Goal: Transaction & Acquisition: Book appointment/travel/reservation

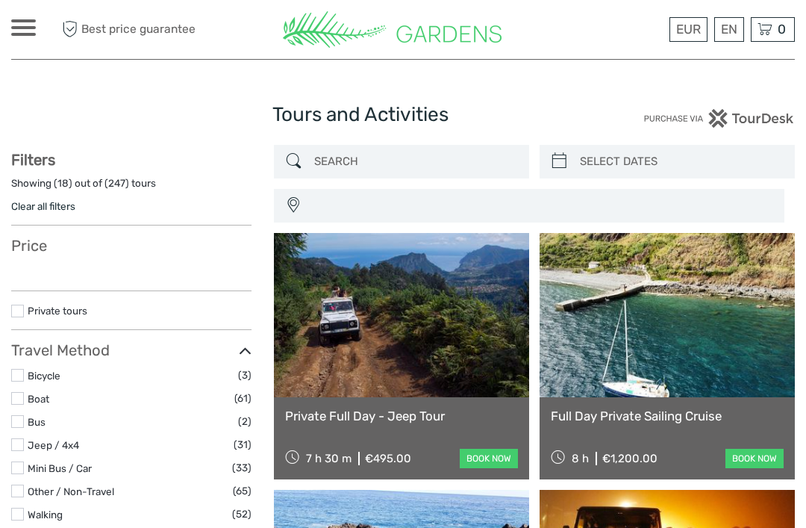
select select
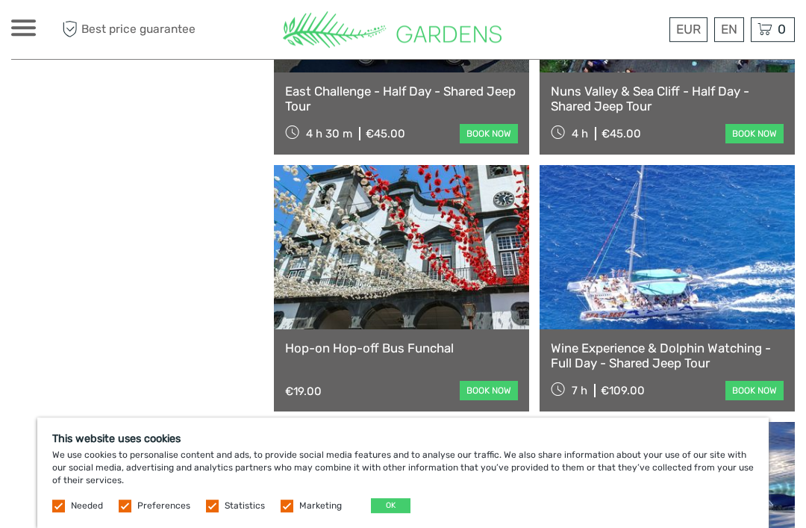
scroll to position [1337, 0]
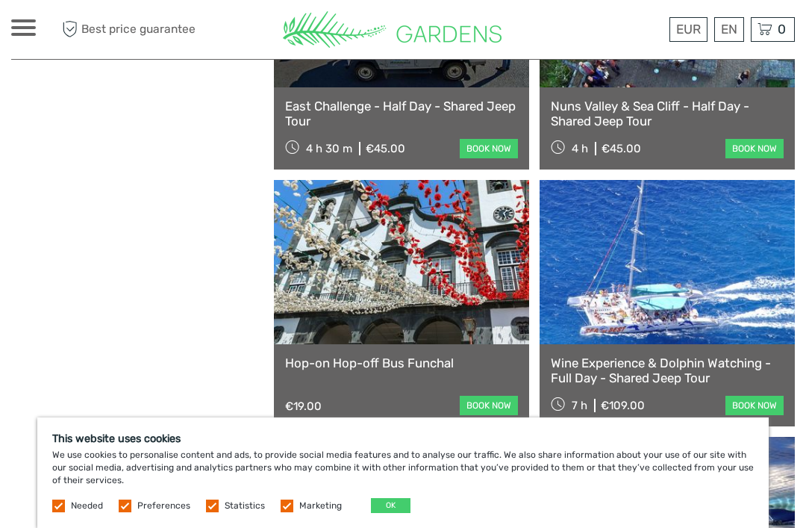
click at [417, 302] on link at bounding box center [401, 262] width 255 height 164
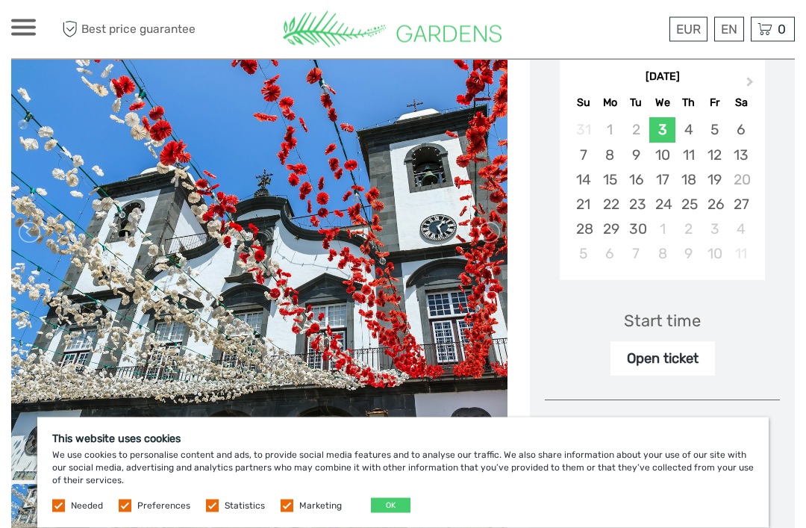
click at [381, 513] on button "OK" at bounding box center [391, 505] width 40 height 15
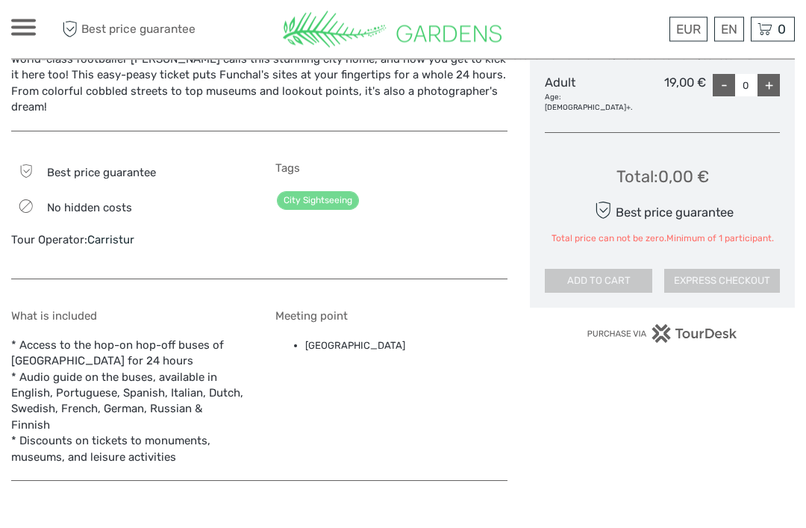
scroll to position [789, 0]
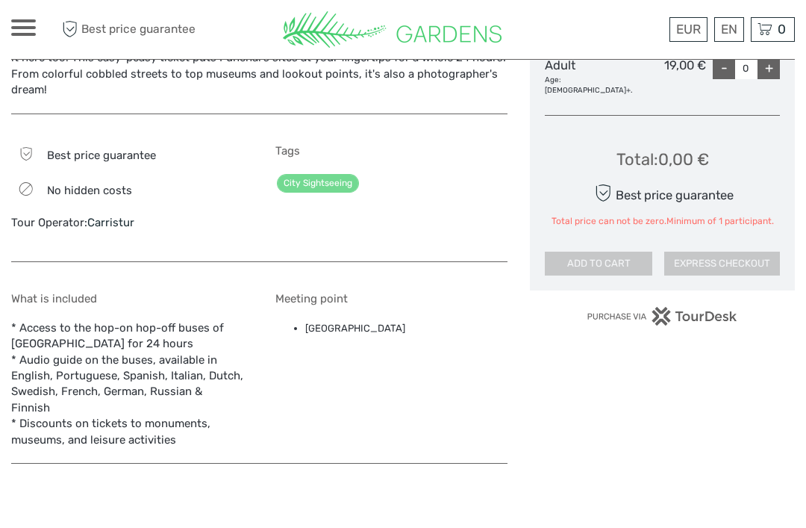
click at [320, 189] on link "City Sightseeing" at bounding box center [318, 183] width 82 height 19
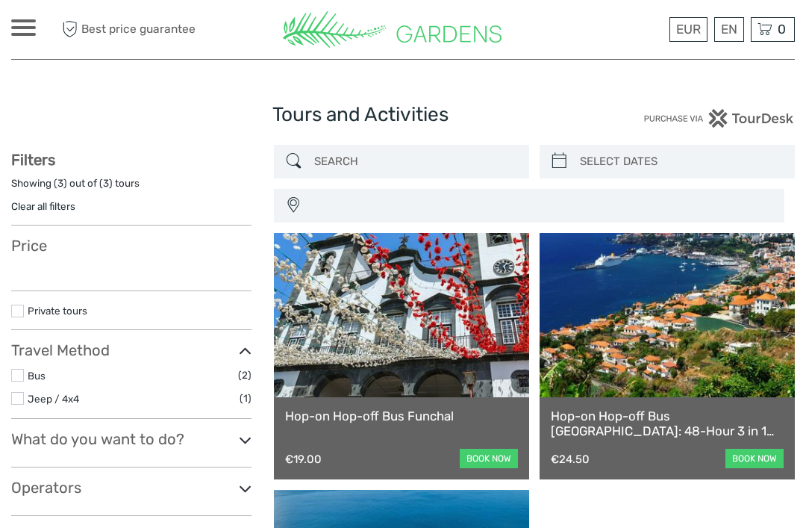
select select
